Goal: Task Accomplishment & Management: Manage account settings

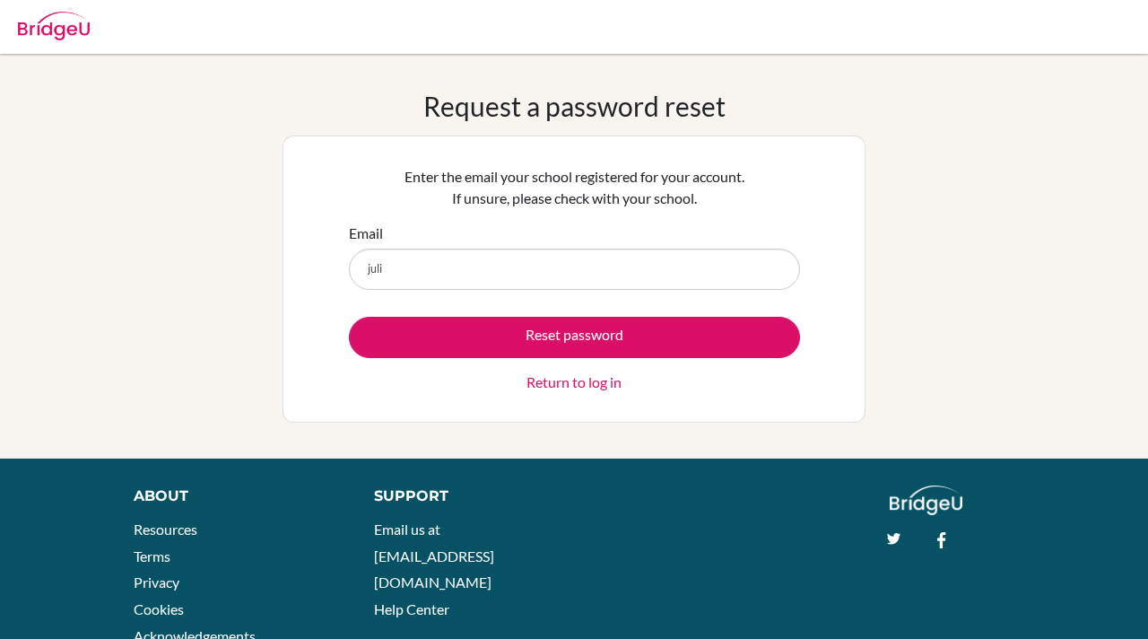
type input "[PERSON_NAME][EMAIL_ADDRESS][PERSON_NAME][DOMAIN_NAME]"
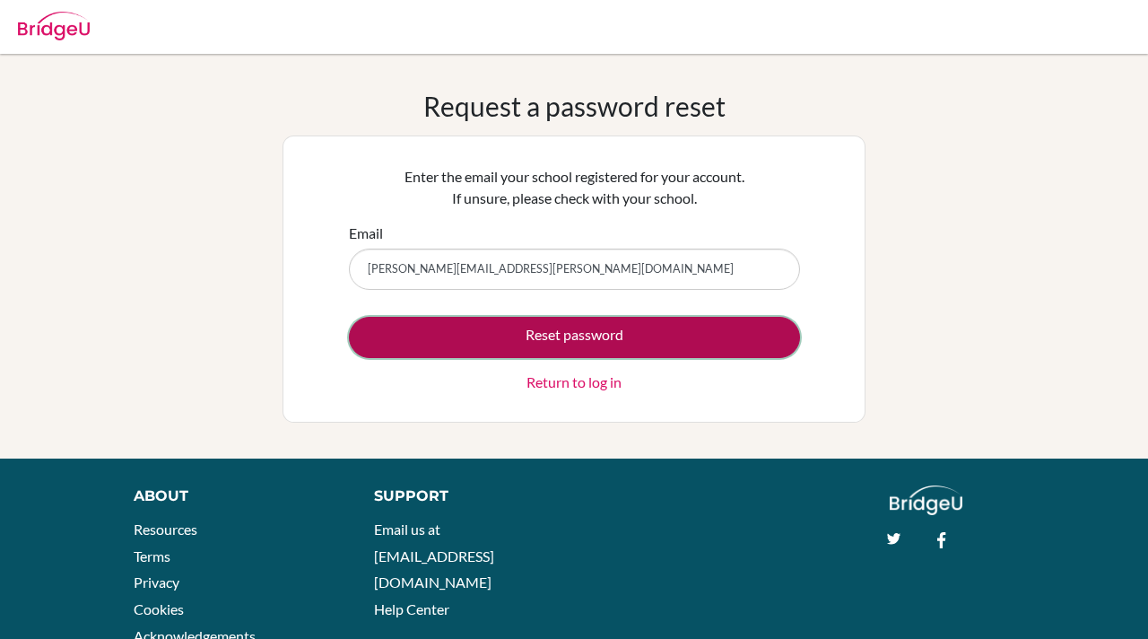
click at [410, 327] on button "Reset password" at bounding box center [574, 337] width 451 height 41
click at [513, 334] on button "Reset password" at bounding box center [574, 337] width 451 height 41
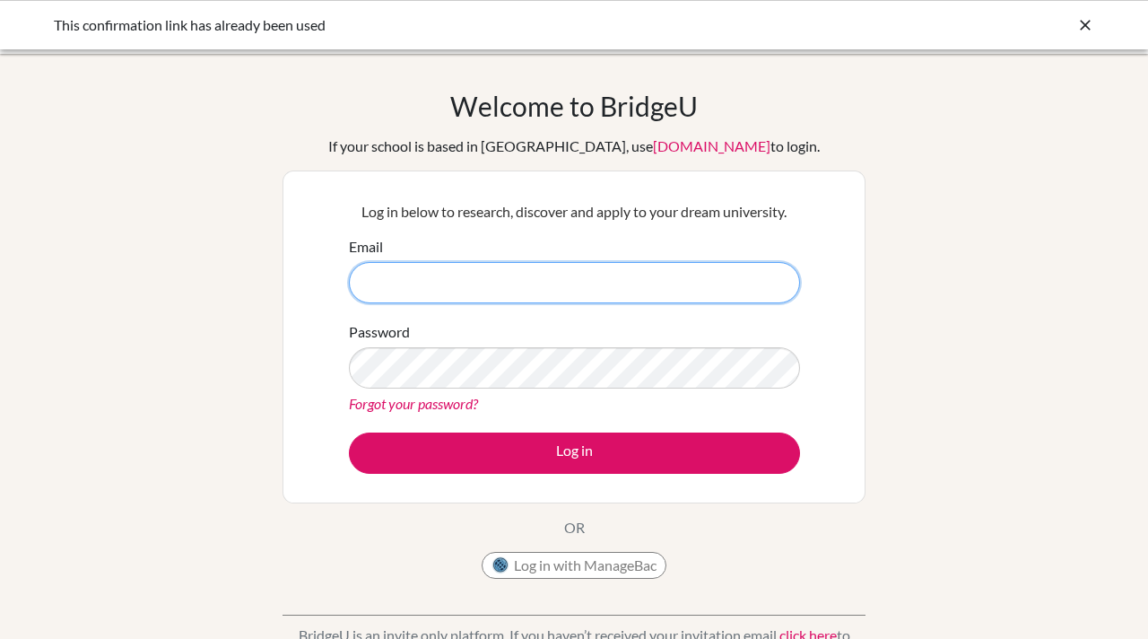
click at [476, 269] on input "Email" at bounding box center [574, 282] width 451 height 41
type input "[PERSON_NAME][EMAIL_ADDRESS][PERSON_NAME][DOMAIN_NAME]"
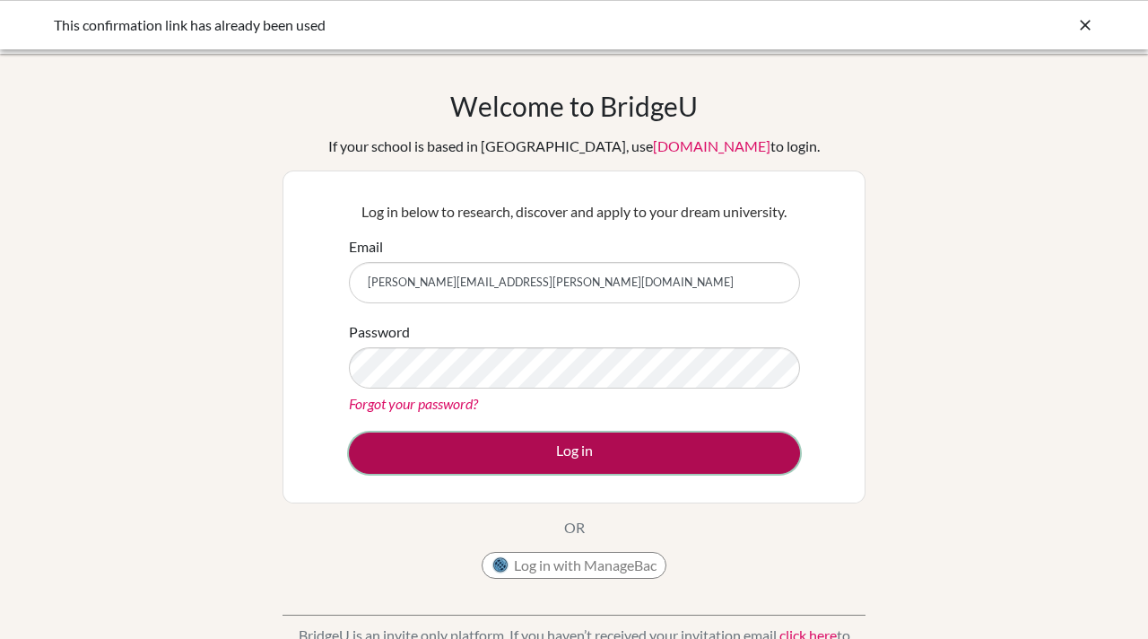
click at [558, 440] on button "Log in" at bounding box center [574, 452] width 451 height 41
